Goal: Information Seeking & Learning: Learn about a topic

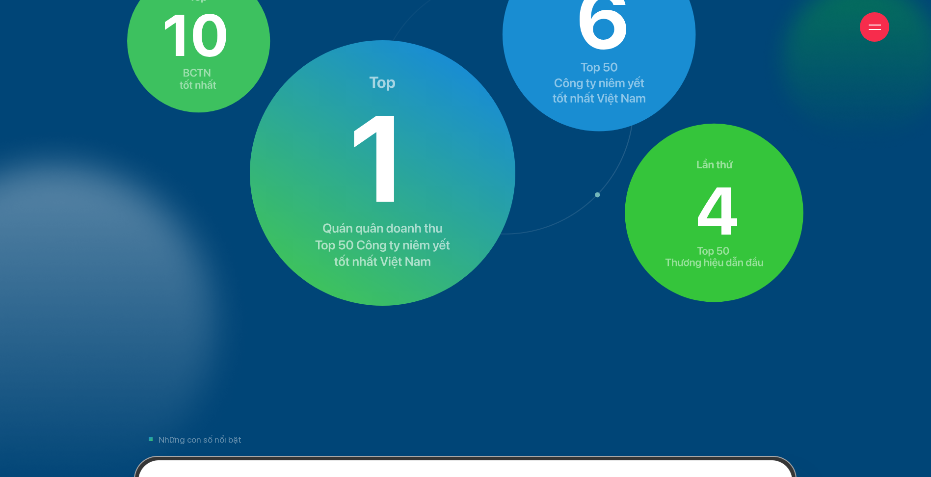
drag, startPoint x: 310, startPoint y: 117, endPoint x: 394, endPoint y: 276, distance: 179.9
click at [384, 263] on image at bounding box center [383, 173] width 267 height 266
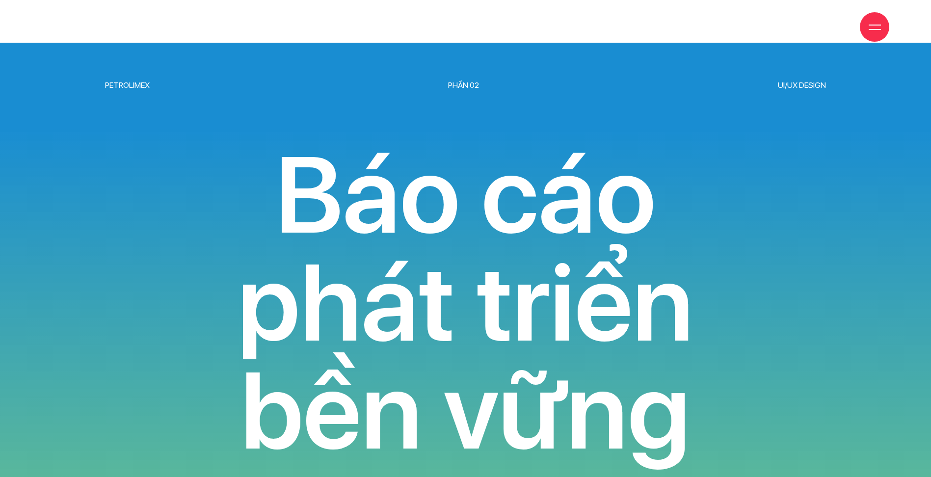
scroll to position [8887, 0]
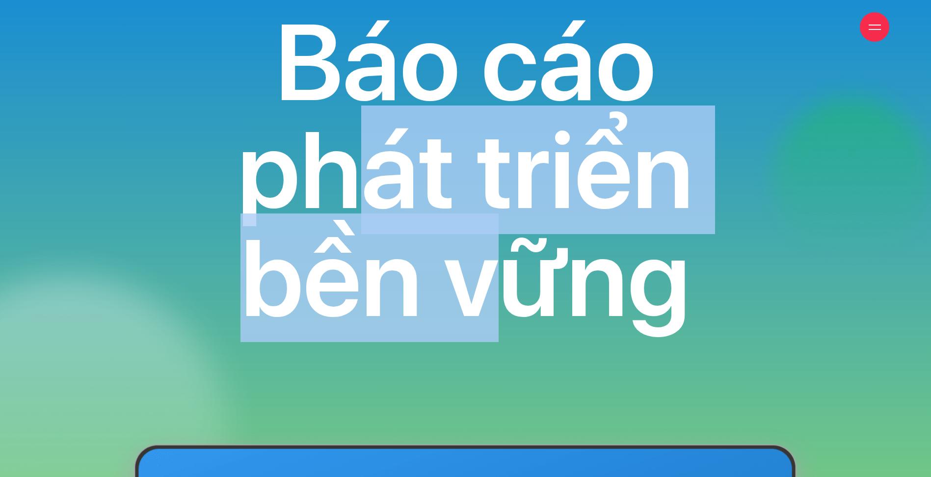
drag, startPoint x: 380, startPoint y: 118, endPoint x: 652, endPoint y: 268, distance: 311.2
click at [608, 258] on h3 "Báo cáo phát triển bền vững" at bounding box center [465, 170] width 721 height 324
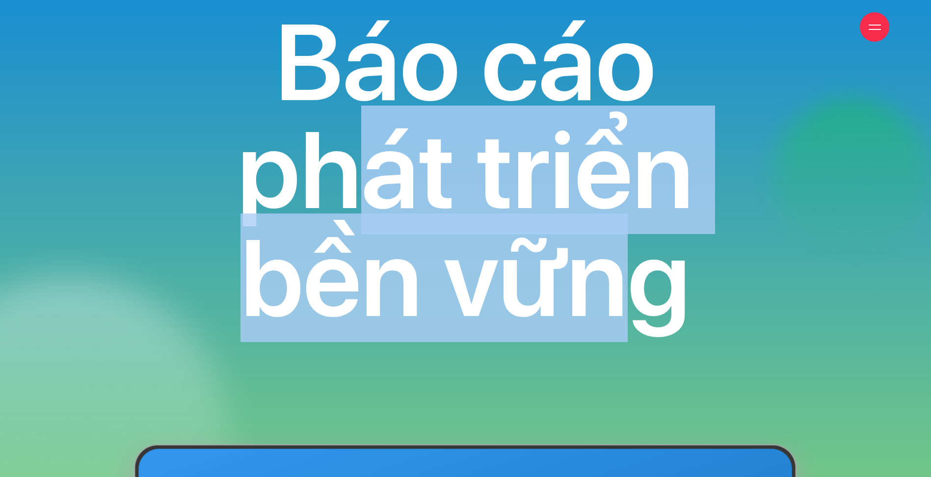
click at [645, 277] on h3 "Báo cáo phát triển bền vững" at bounding box center [465, 170] width 721 height 324
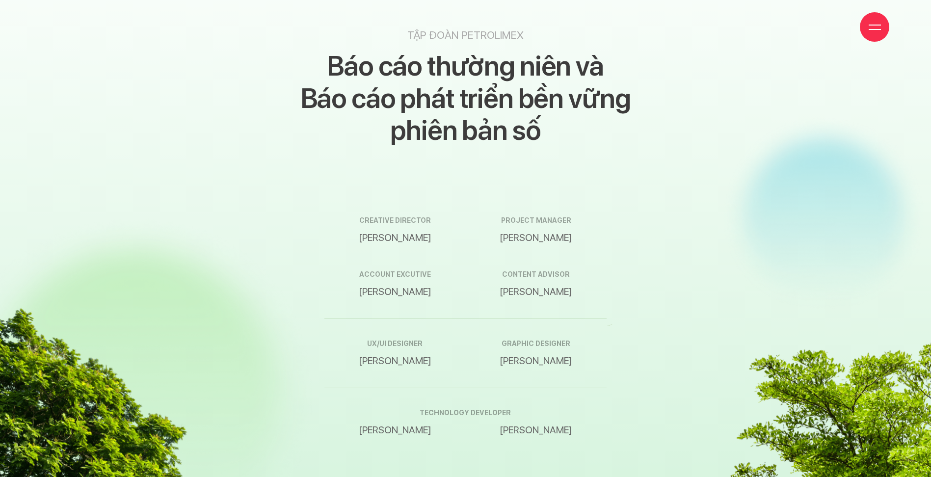
scroll to position [16592, 0]
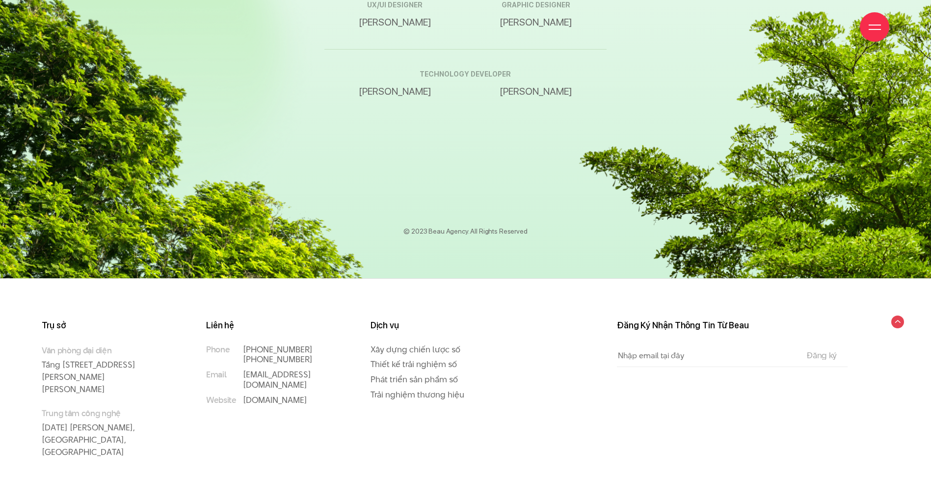
drag, startPoint x: 435, startPoint y: 285, endPoint x: 567, endPoint y: 269, distance: 133.1
click at [554, 278] on div "Trụ sở Văn phòng đại diện [STREET_ADDRESS][PERSON_NAME][PERSON_NAME] Trung tâm …" at bounding box center [465, 387] width 931 height 219
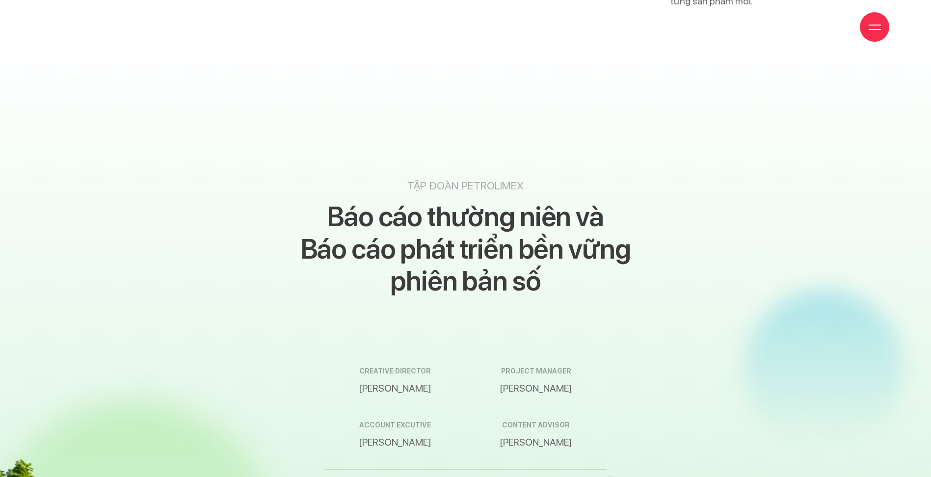
scroll to position [16150, 0]
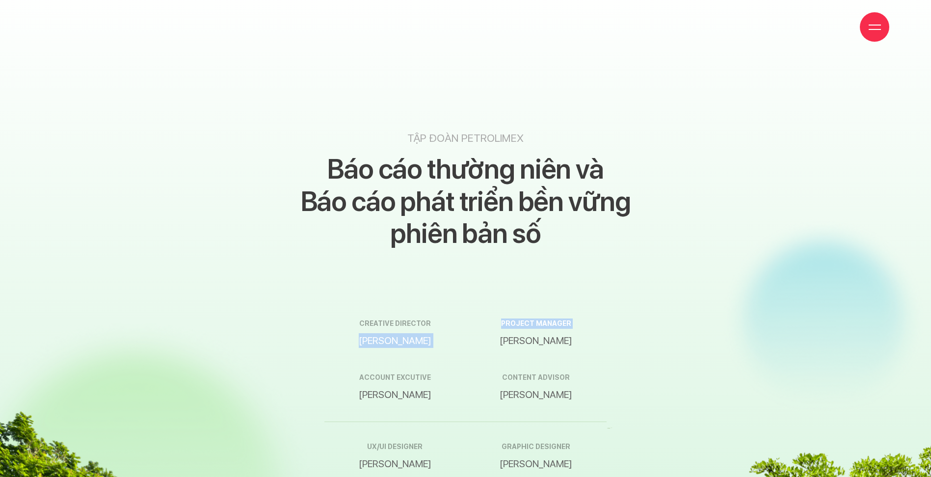
drag, startPoint x: 357, startPoint y: 304, endPoint x: 640, endPoint y: 319, distance: 283.2
click at [539, 320] on div "Creative director [PERSON_NAME] project manager [PERSON_NAME] Account excutive …" at bounding box center [466, 360] width 283 height 123
click at [664, 328] on div "Tập đoàn Petrolimex Báo cáo thường niên và Báo cáo phát triển bền vững phiên bả…" at bounding box center [465, 405] width 877 height 548
drag, startPoint x: 563, startPoint y: 325, endPoint x: 493, endPoint y: 325, distance: 70.2
click at [493, 325] on div "project manager [PERSON_NAME]" at bounding box center [535, 333] width 141 height 54
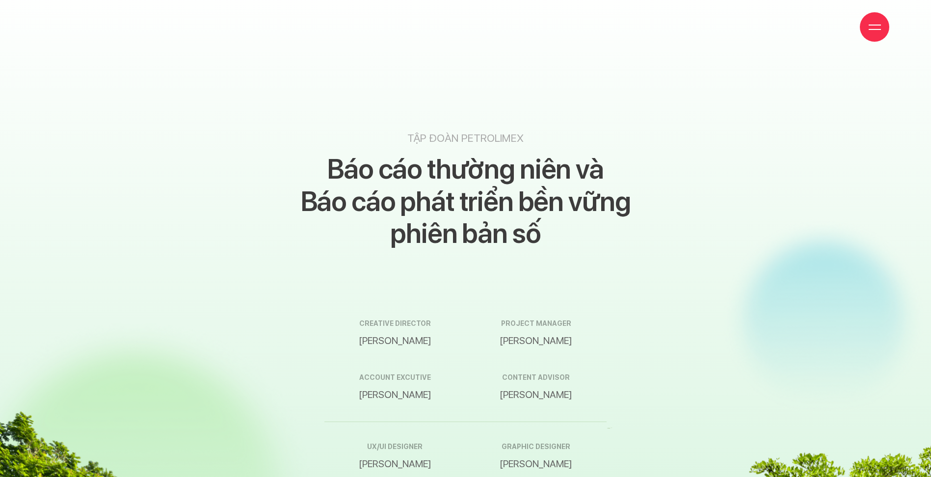
click at [631, 322] on div "Tập đoàn Petrolimex Báo cáo thường niên và Báo cáo phát triển bền vững phiên bả…" at bounding box center [465, 405] width 877 height 548
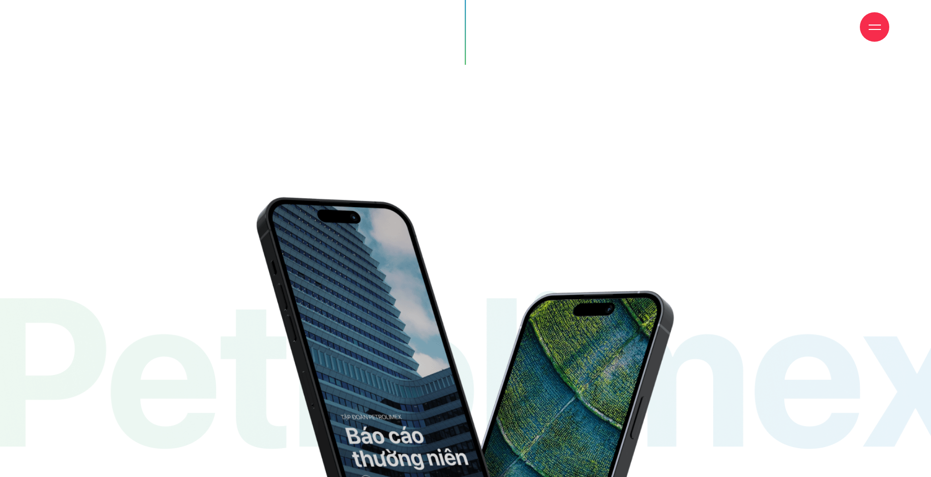
scroll to position [15708, 0]
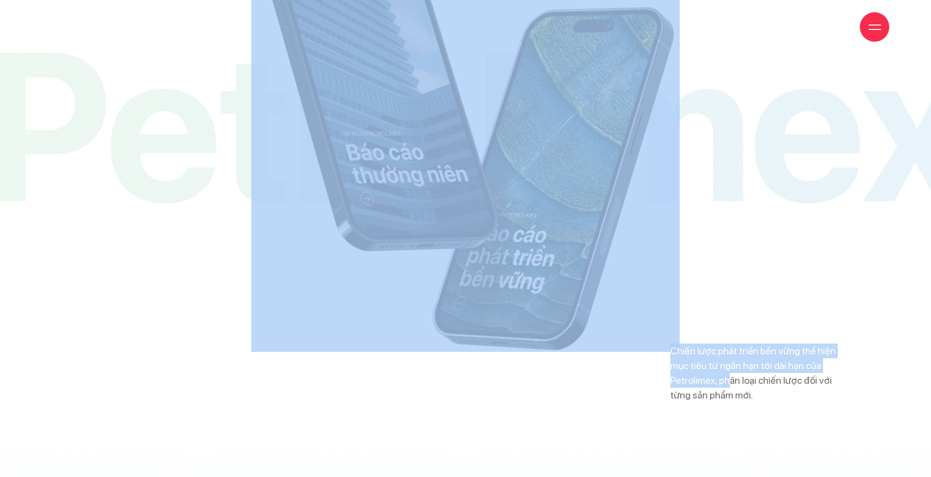
drag, startPoint x: 668, startPoint y: 336, endPoint x: 787, endPoint y: 370, distance: 124.0
click at [779, 367] on div "Chiến lược phát triển bền vững thể hiện mục tiêu từ ngắn hạn tới dài hạn của Pe…" at bounding box center [465, 173] width 931 height 511
click at [815, 382] on div "Chiến lược phát triển bền vững thể hiện mục tiêu từ ngắn hạn tới dài hạn của Pe…" at bounding box center [465, 173] width 931 height 511
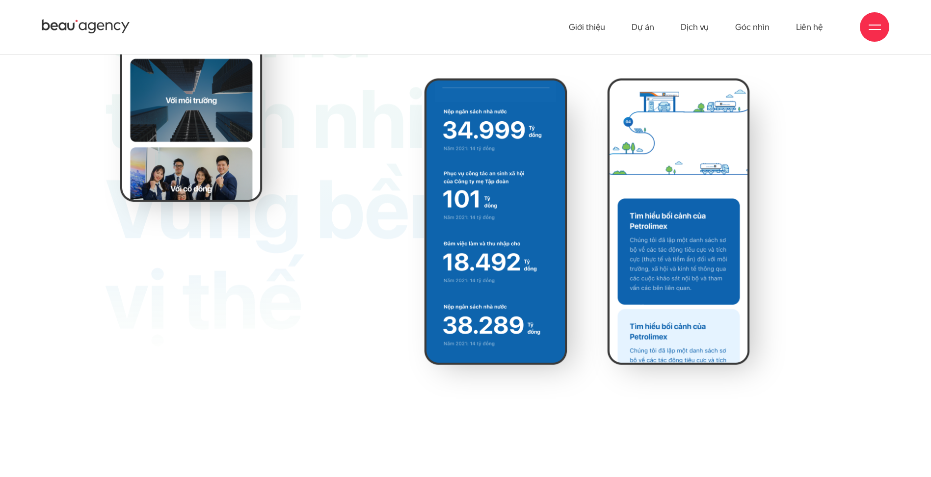
scroll to position [0, 0]
